Goal: Information Seeking & Learning: Learn about a topic

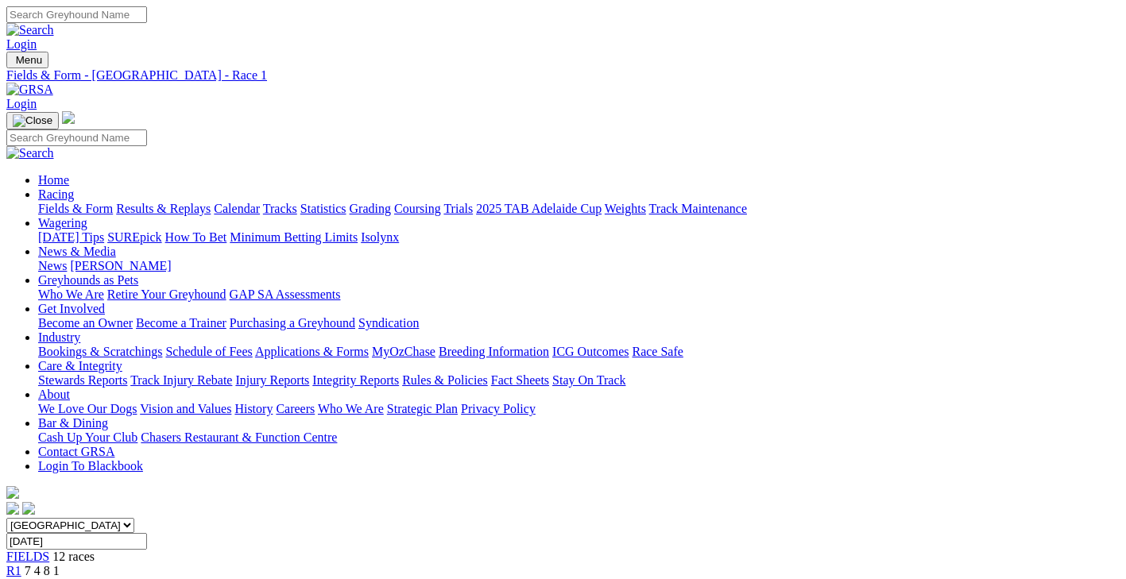
click at [211, 202] on link "Results & Replays" at bounding box center [163, 209] width 95 height 14
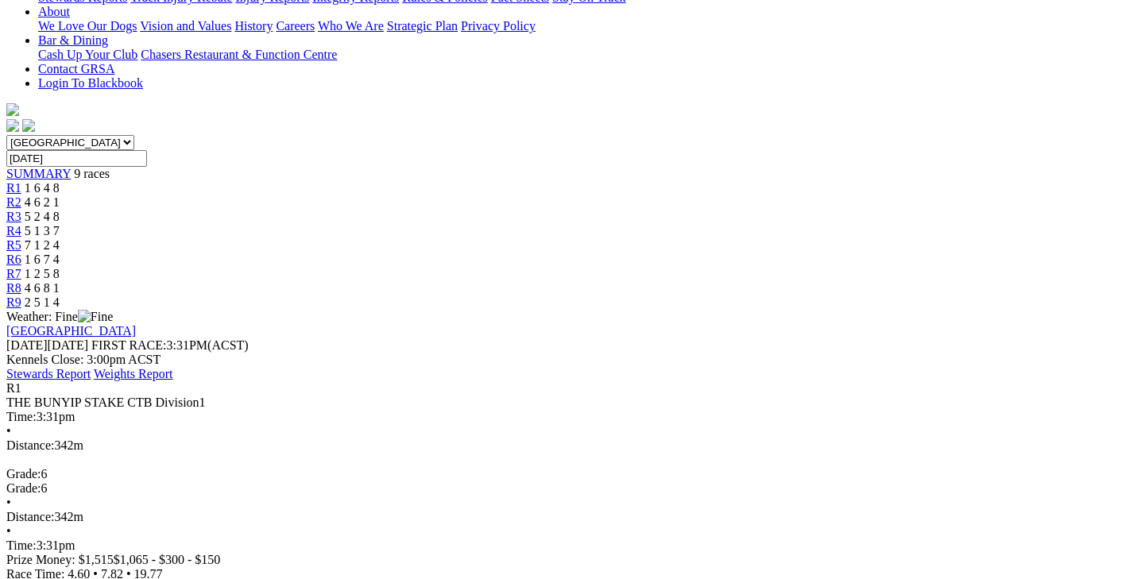
scroll to position [359, 0]
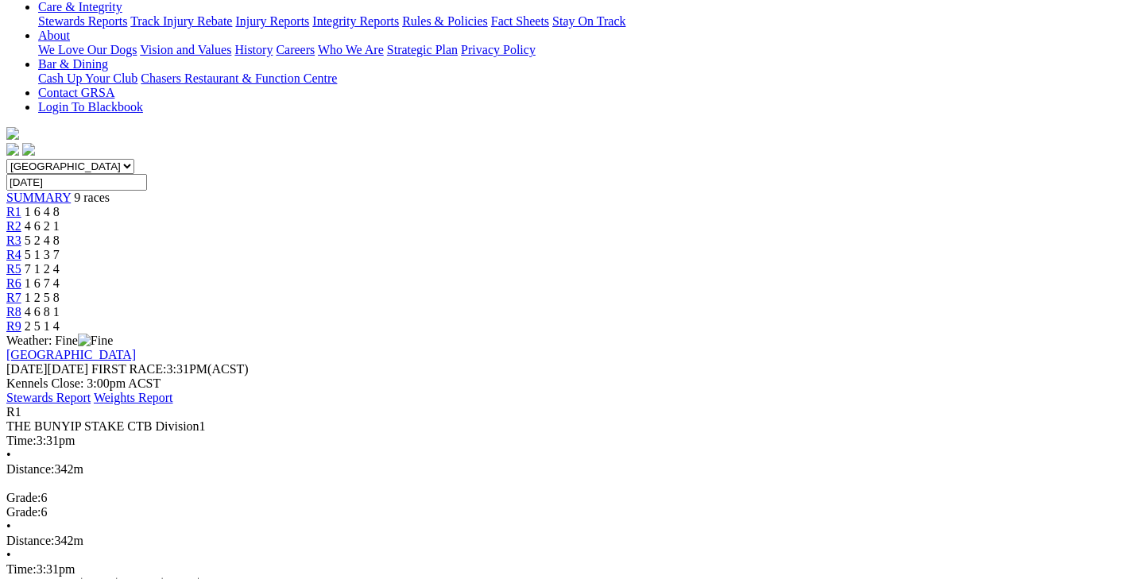
drag, startPoint x: 1084, startPoint y: 390, endPoint x: 52, endPoint y: 324, distance: 1034.7
drag, startPoint x: 52, startPoint y: 324, endPoint x: 33, endPoint y: 256, distance: 70.2
drag, startPoint x: 46, startPoint y: 249, endPoint x: 1083, endPoint y: 380, distance: 1044.8
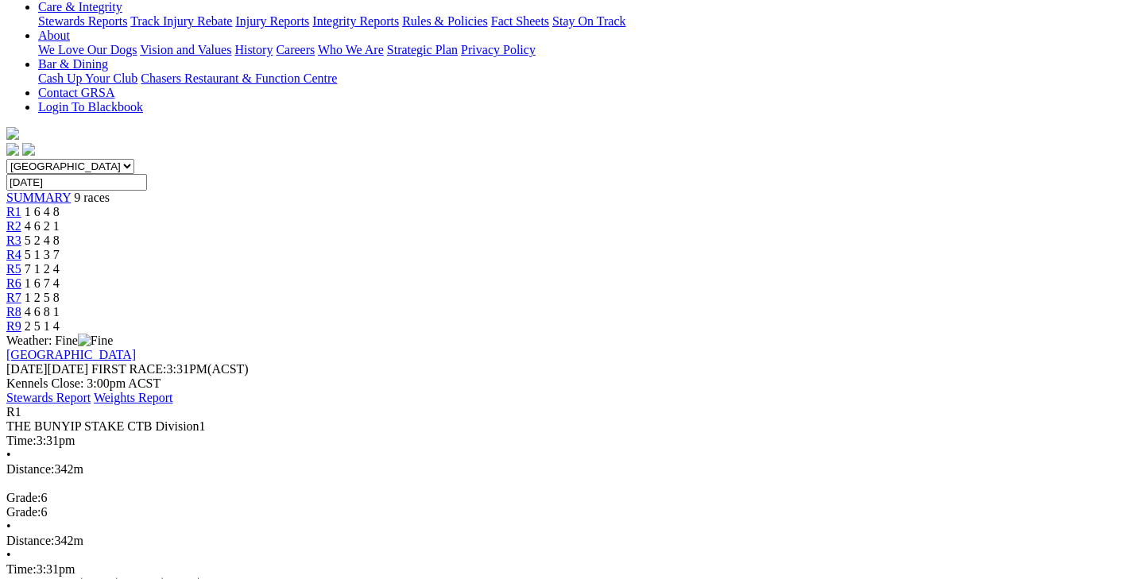
copy tbody "1 Carry On Casey T: Vadim Roz 19.77 - $1.20 4.70 7.85 19.77 - $1.20 26 2 Ouzo A…"
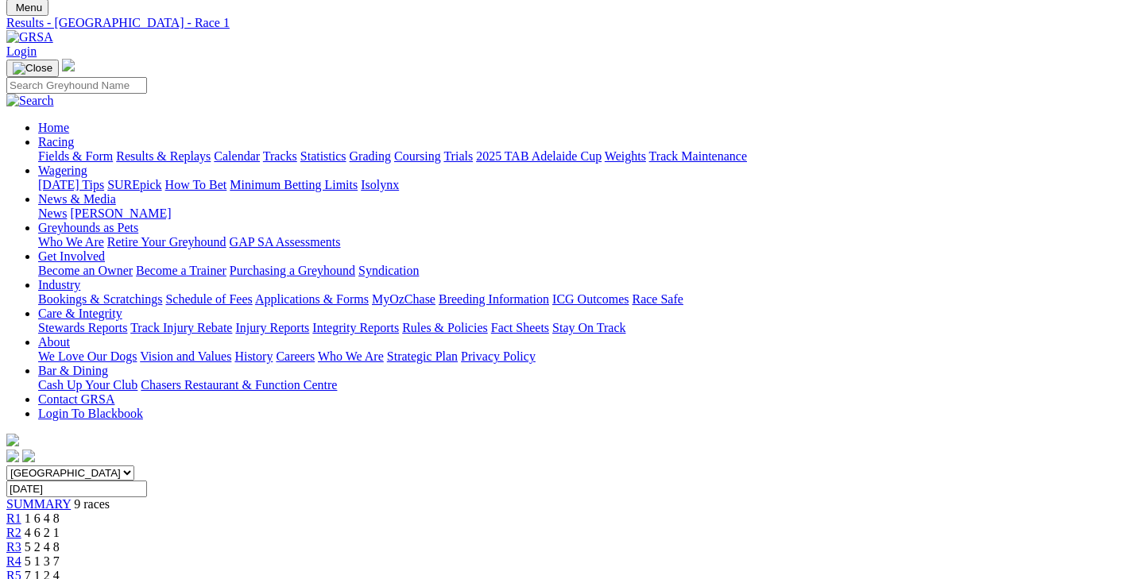
scroll to position [0, 0]
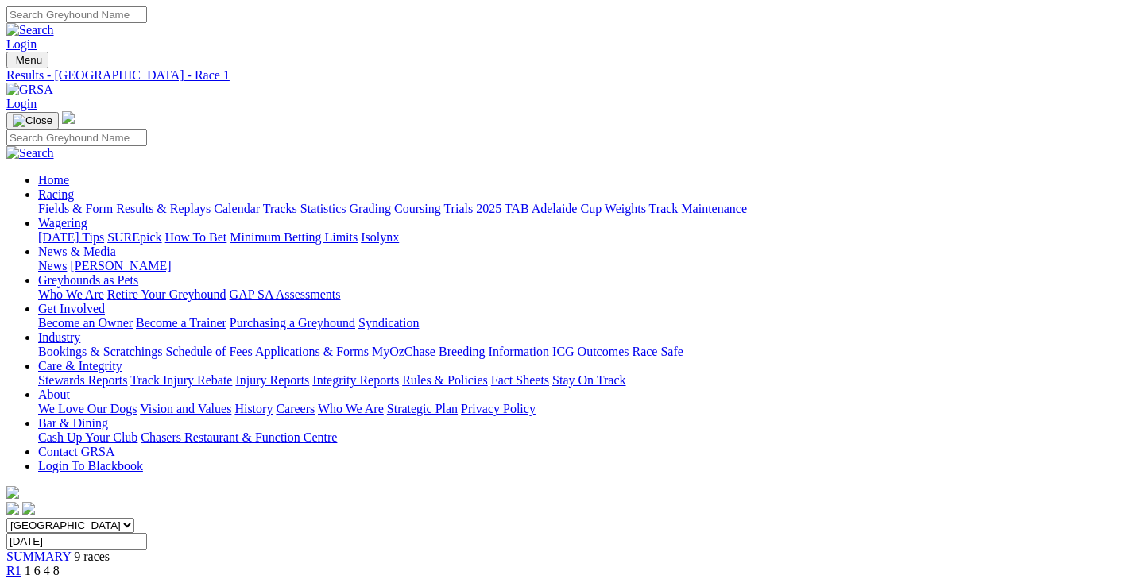
click at [86, 202] on link "Fields & Form" at bounding box center [75, 209] width 75 height 14
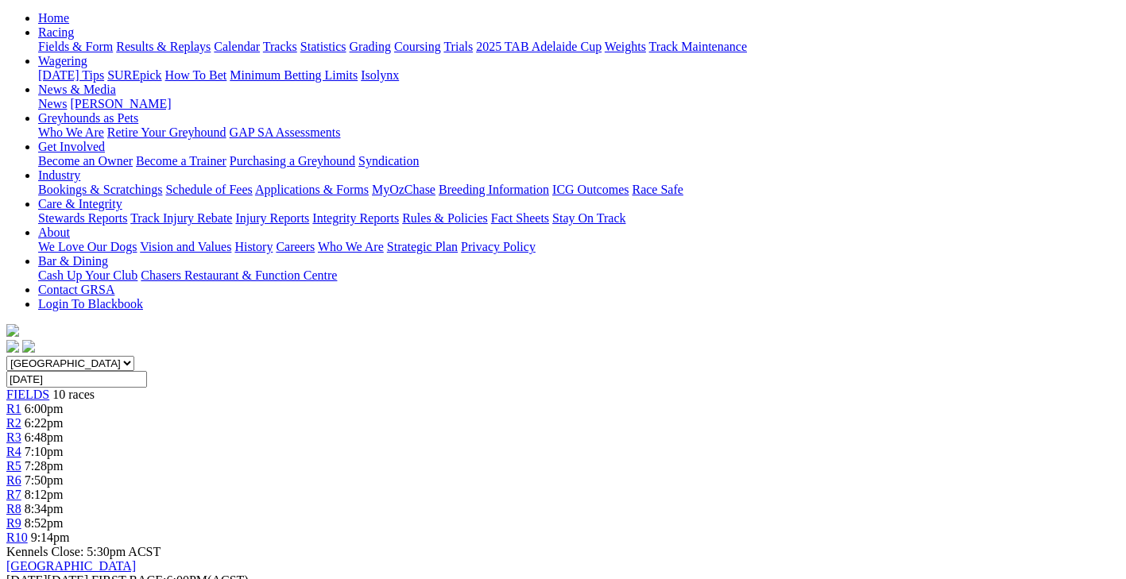
scroll to position [225, 0]
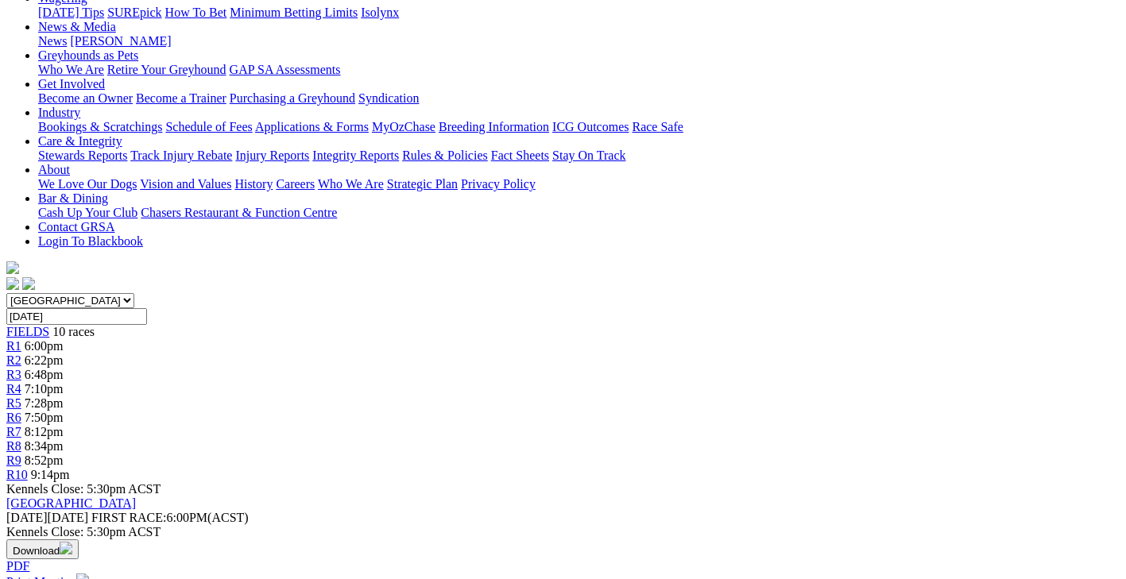
click at [72, 542] on img "button" at bounding box center [66, 548] width 13 height 13
click at [599, 497] on div "Angle Park Monday 11 Aug 2025 FIRST RACE: 6:00PM(ACST) Kennels Close: 5:30pm AC…" at bounding box center [563, 536] width 1114 height 79
click at [120, 325] on div "FIELDS 10 races" at bounding box center [563, 332] width 1114 height 14
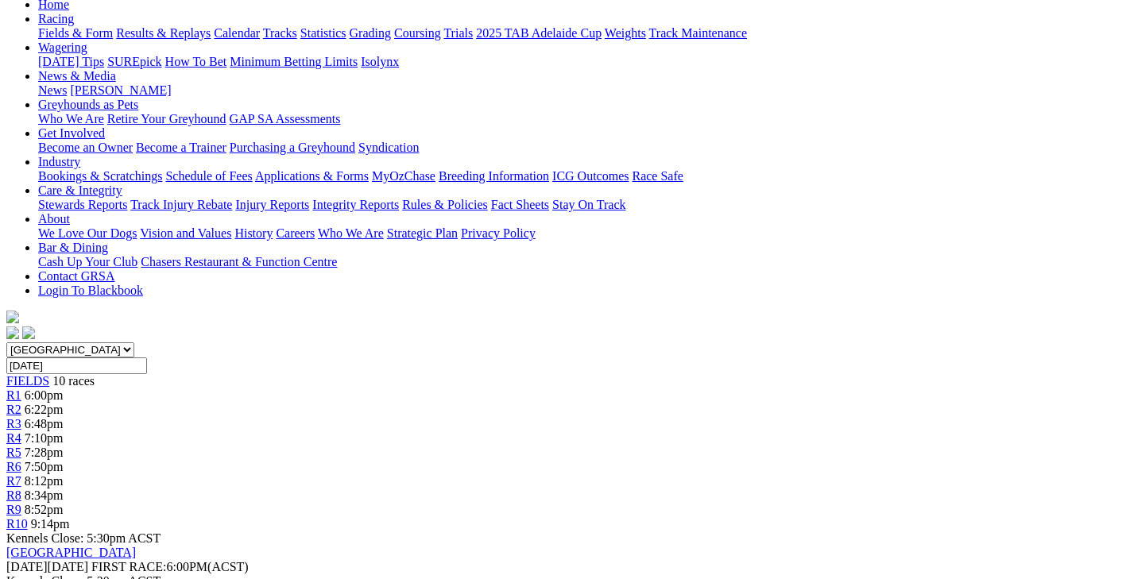
scroll to position [167, 0]
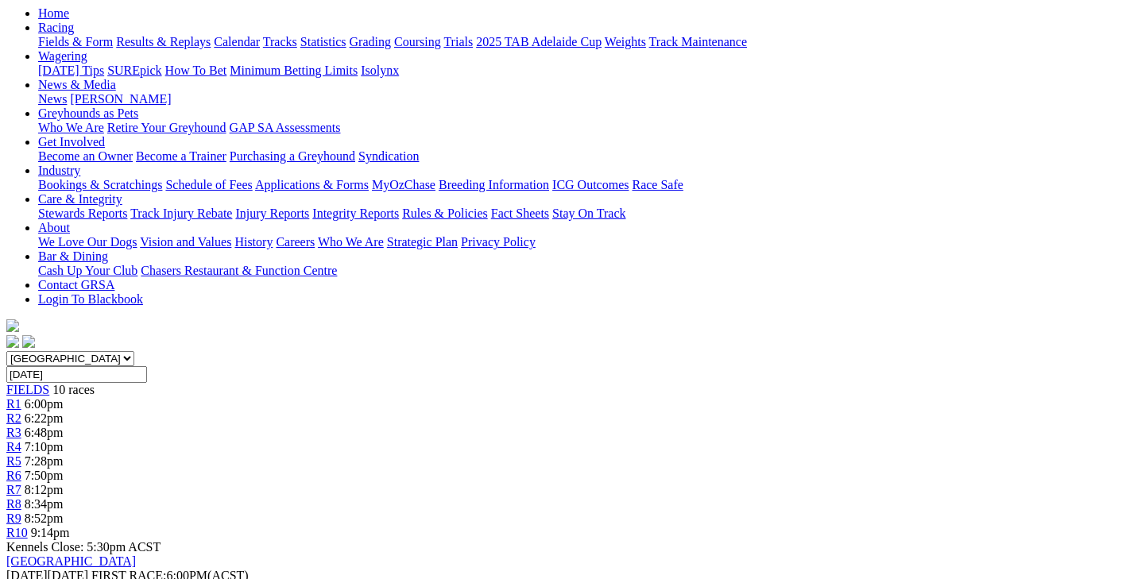
click at [860, 41] on link "CSV (Excel)" at bounding box center [827, 34] width 65 height 14
click at [224, 397] on div "R1 6:00pm" at bounding box center [563, 404] width 1114 height 14
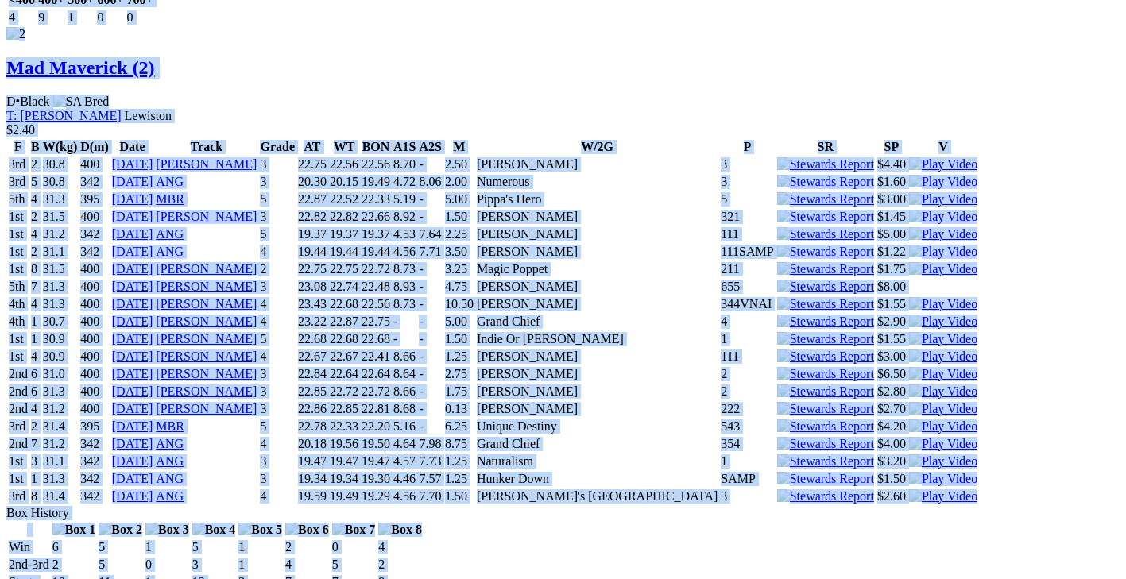
scroll to position [2454, 0]
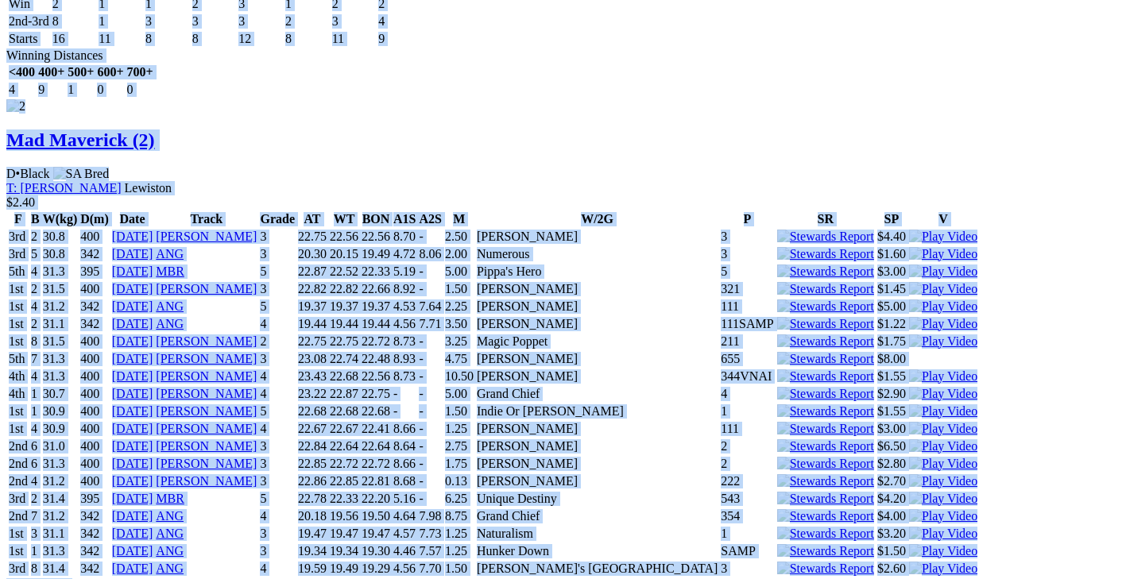
drag, startPoint x: 36, startPoint y: 107, endPoint x: 754, endPoint y: 307, distance: 745.8
copy div "My Rusty Halo (3) B • Black T: Kevin Bewley Lewiston $14.00 F B W(kg) D(m) Date…"
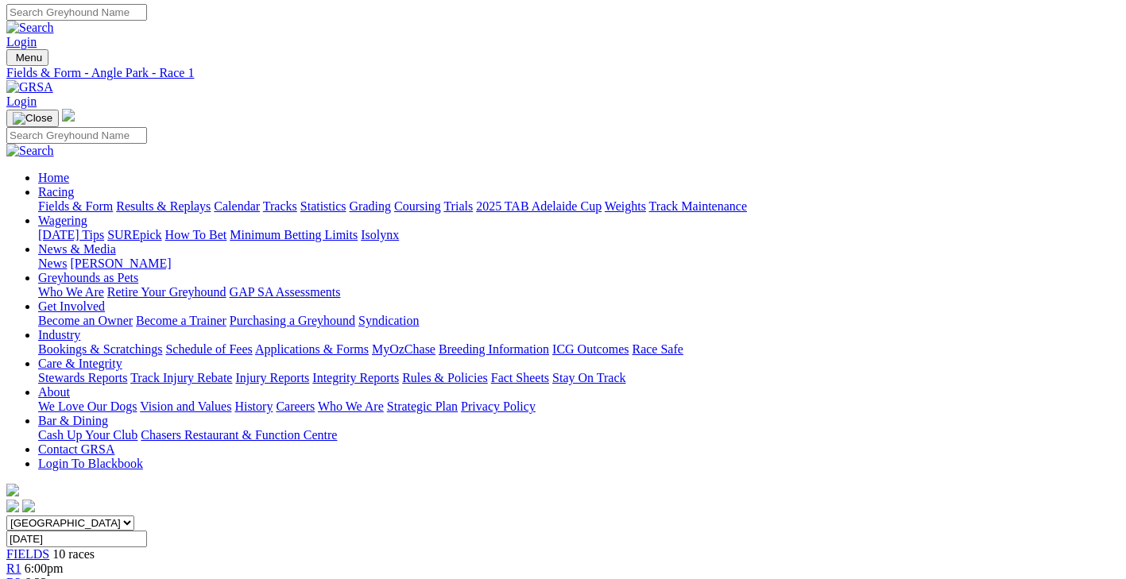
scroll to position [0, 0]
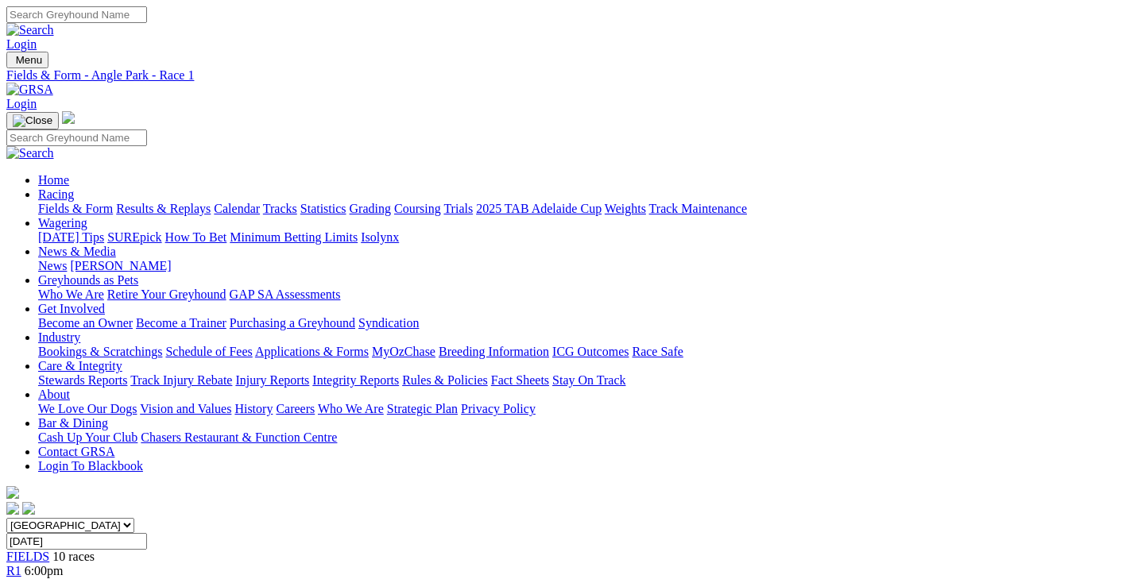
click at [297, 202] on link "Tracks" at bounding box center [280, 209] width 34 height 14
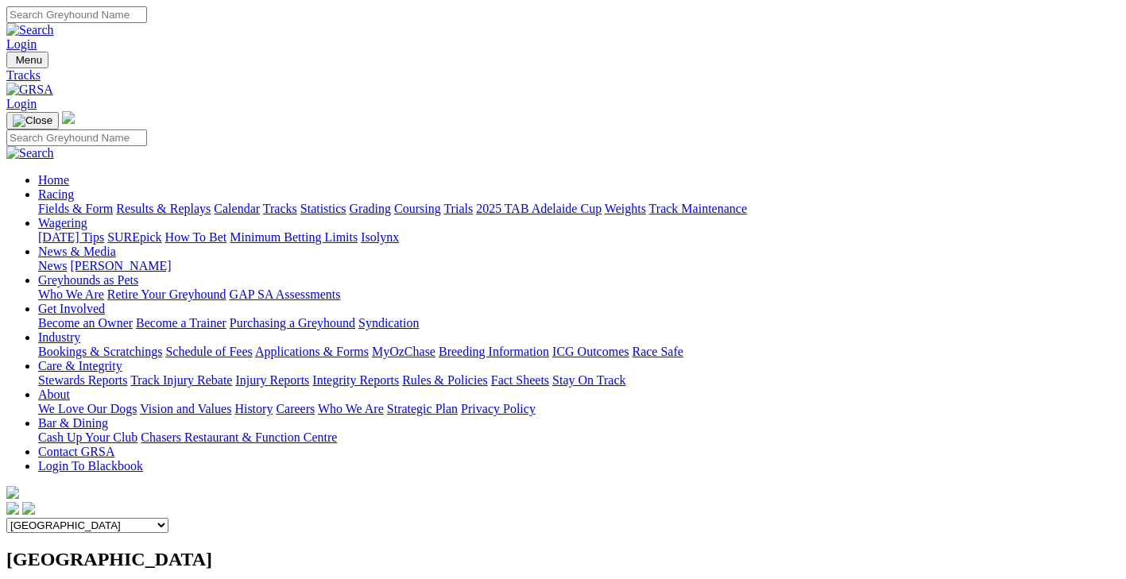
scroll to position [0, 7]
click at [76, 202] on link "Fields & Form" at bounding box center [75, 209] width 75 height 14
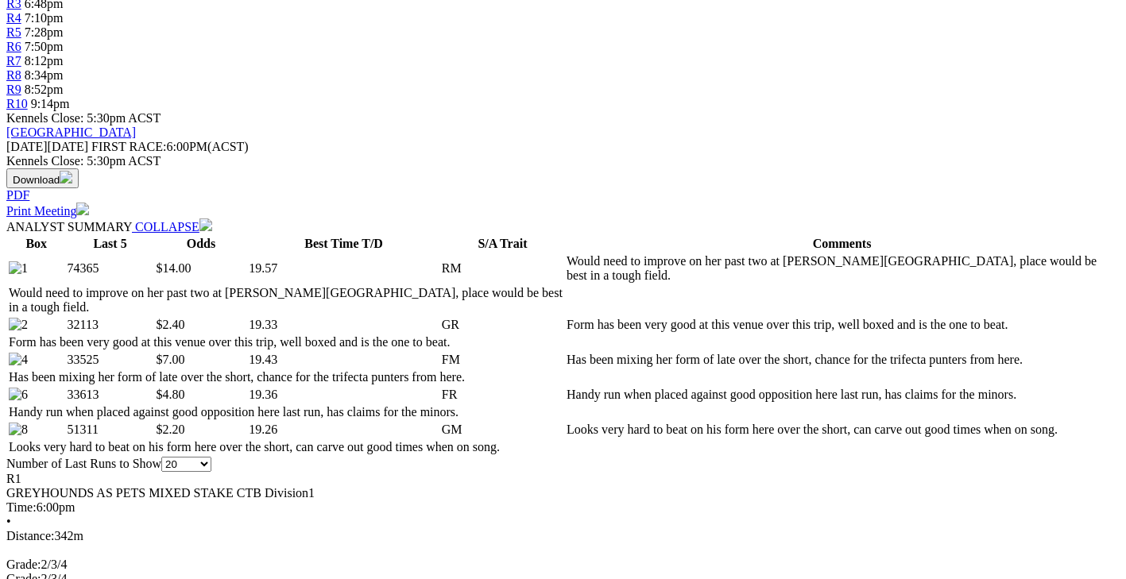
scroll to position [607, 0]
